Goal: Download file/media

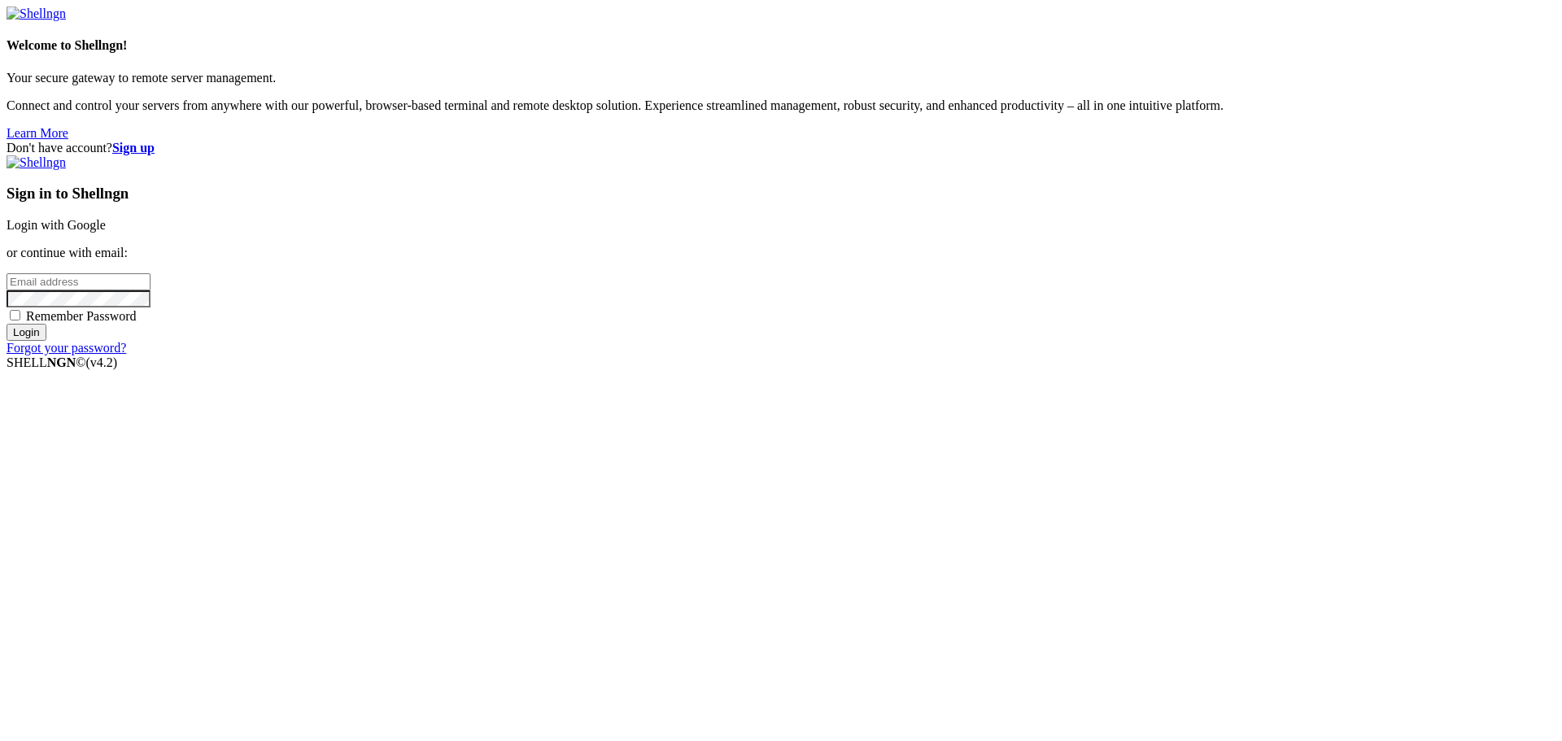
click at [106, 232] on link "Login with Google" at bounding box center [56, 225] width 99 height 14
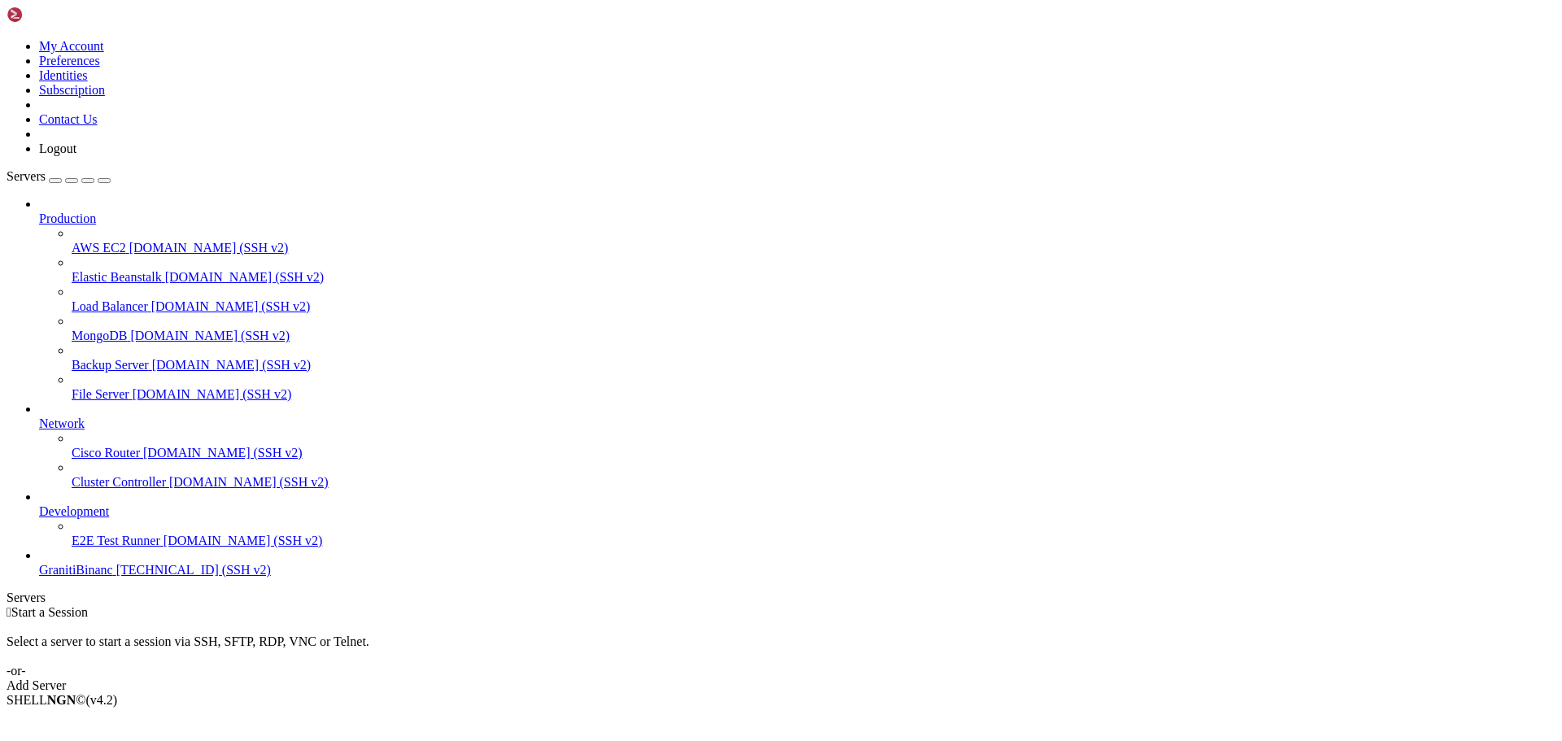
click at [113, 577] on span "GranitiBinanc" at bounding box center [76, 570] width 74 height 14
click at [116, 577] on span "[TECHNICAL_ID] (SSH v2)" at bounding box center [193, 570] width 155 height 14
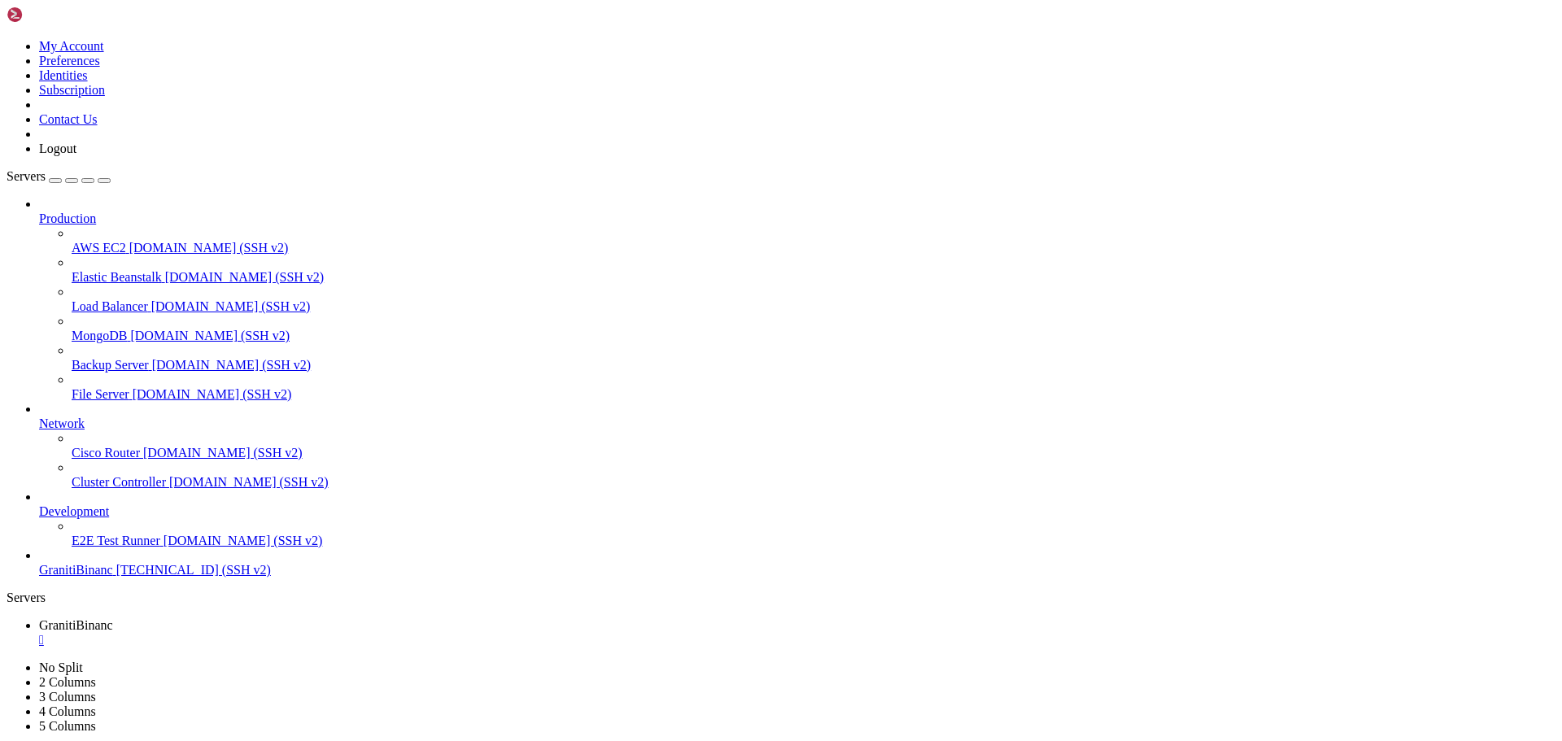
type input "/root/binance-bot"
